Goal: Complete application form

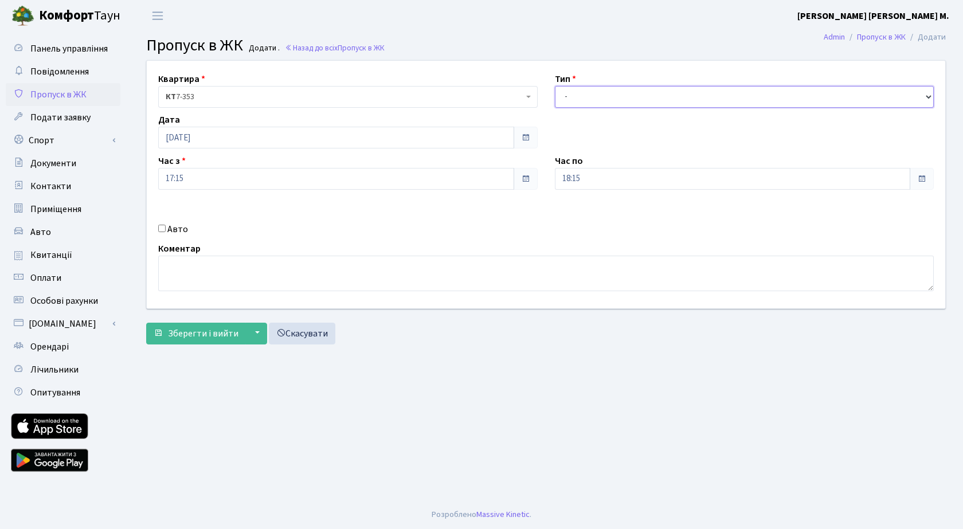
click at [586, 101] on select "- Доставка Таксі Гості Сервіс" at bounding box center [744, 97] width 379 height 22
select select "3"
click at [555, 86] on select "- Доставка Таксі Гості Сервіс" at bounding box center [744, 97] width 379 height 22
drag, startPoint x: 600, startPoint y: 92, endPoint x: 601, endPoint y: 104, distance: 12.1
click at [600, 92] on select "- Доставка Таксі Гості Сервіс" at bounding box center [744, 97] width 379 height 22
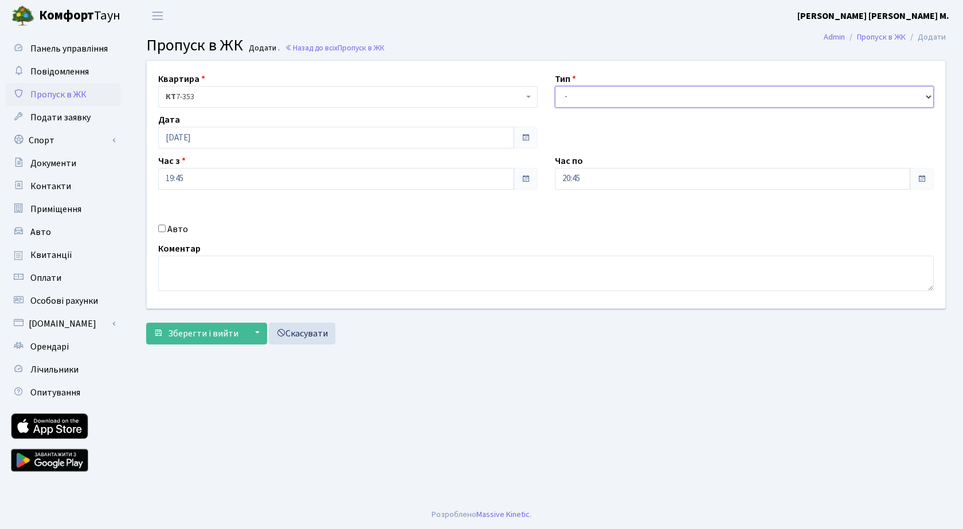
select select "3"
click at [555, 86] on select "- Доставка Таксі Гості Сервіс" at bounding box center [744, 97] width 379 height 22
click at [220, 331] on span "Зберегти і вийти" at bounding box center [203, 333] width 70 height 13
